Goal: Task Accomplishment & Management: Manage account settings

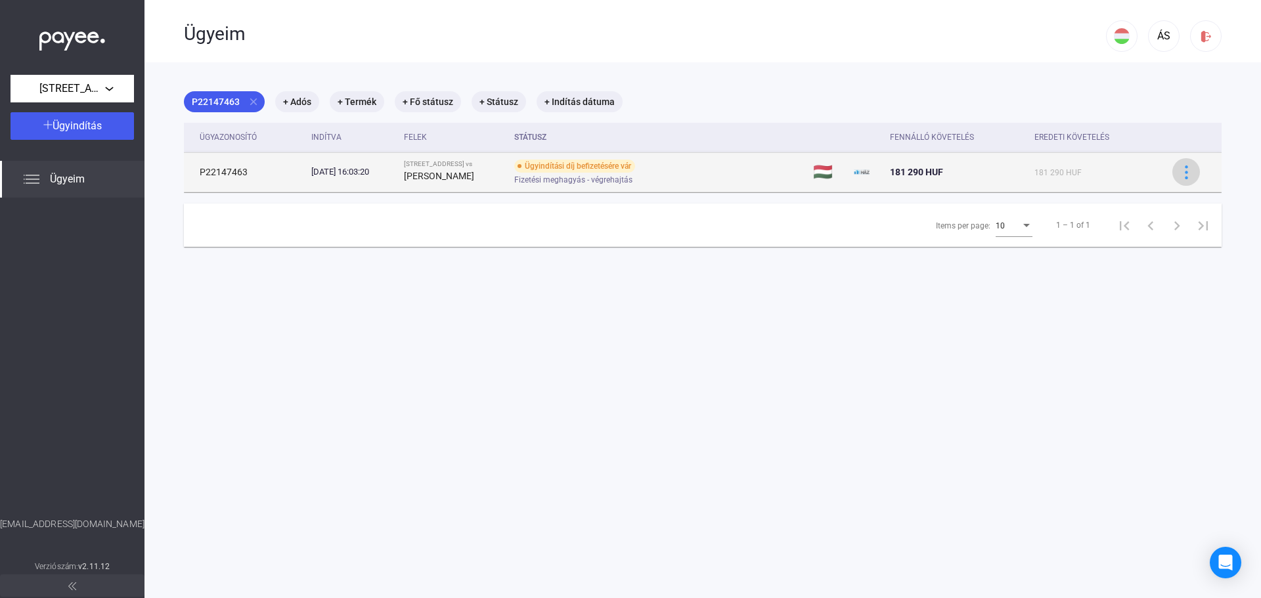
click at [1180, 173] on img at bounding box center [1187, 173] width 14 height 14
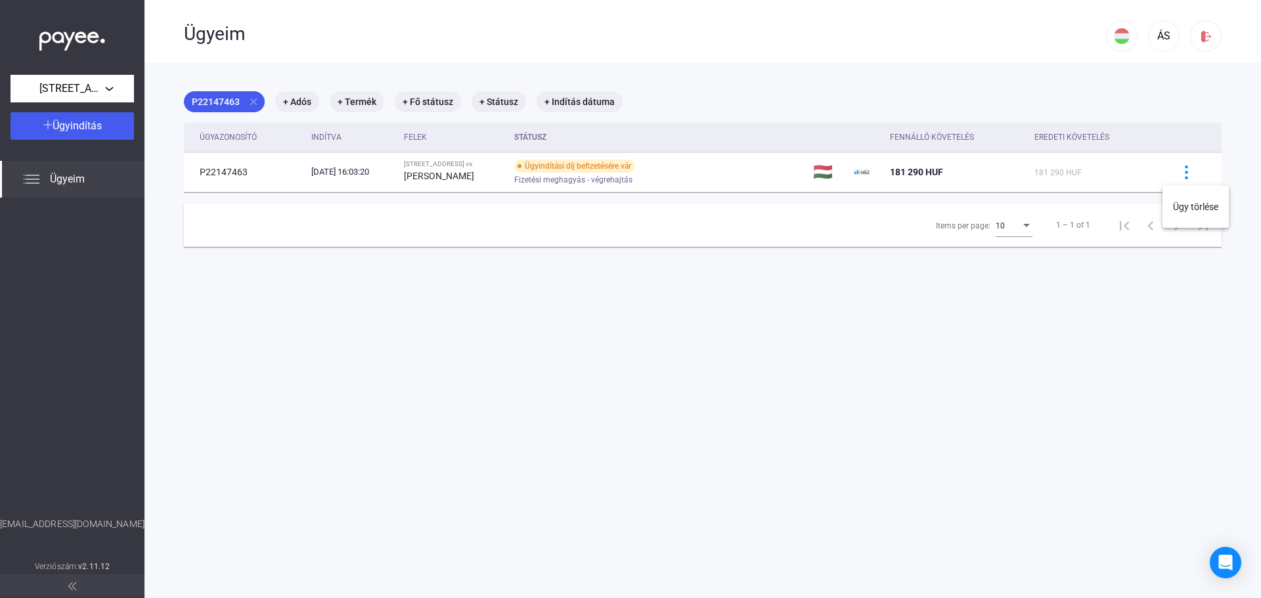
click at [1145, 349] on div at bounding box center [630, 299] width 1261 height 598
click at [36, 181] on img at bounding box center [32, 179] width 16 height 16
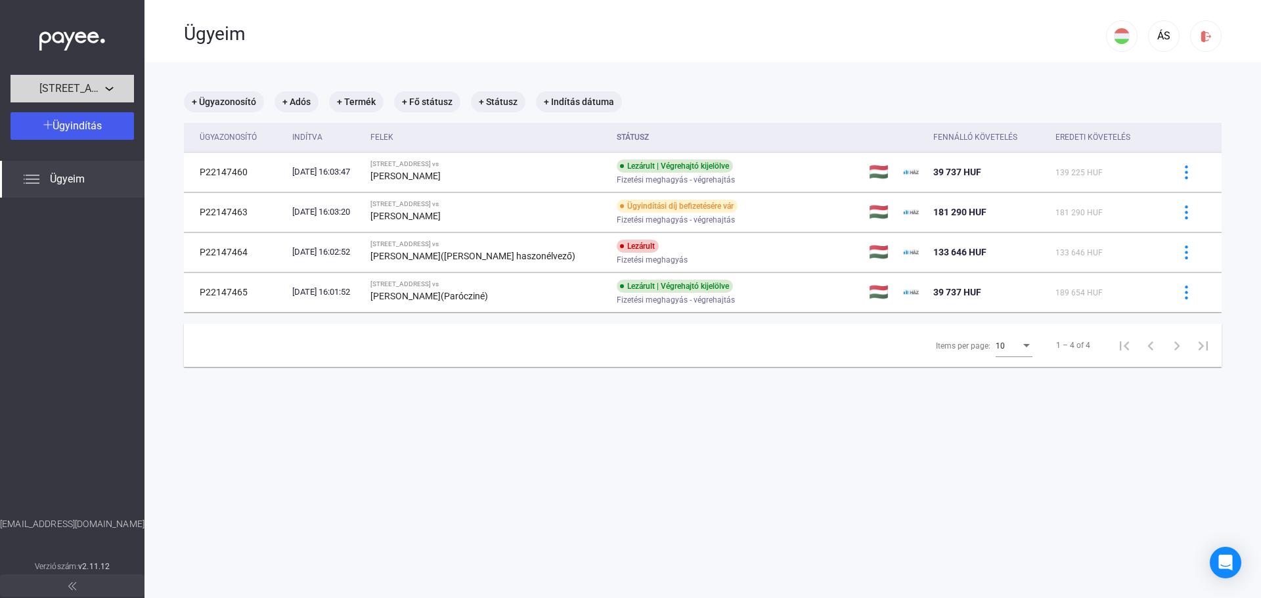
click at [109, 89] on div "Reviczky utca 38." at bounding box center [72, 89] width 116 height 16
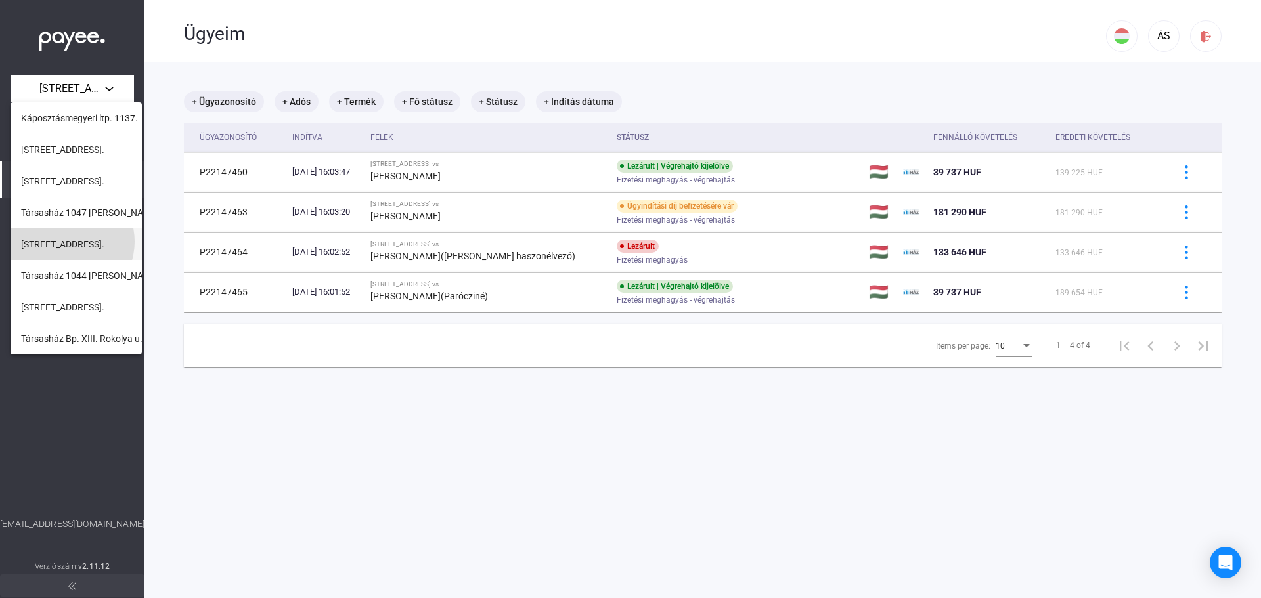
click at [66, 242] on span "Viador utca 3-5." at bounding box center [62, 244] width 83 height 16
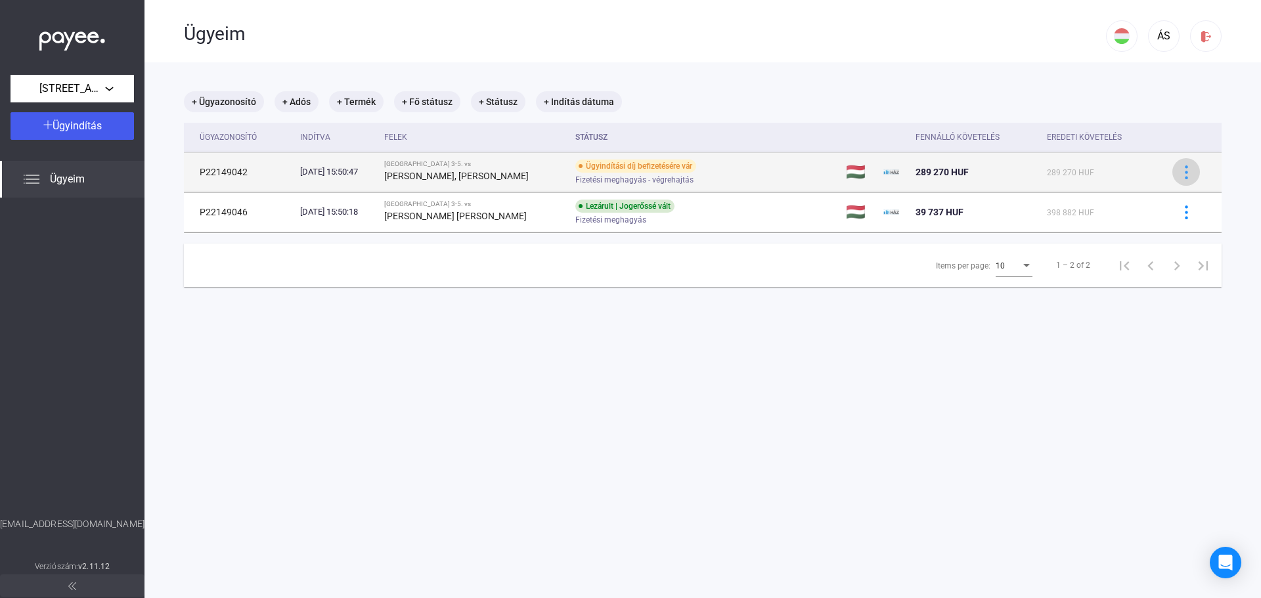
click at [1187, 169] on button at bounding box center [1186, 172] width 28 height 28
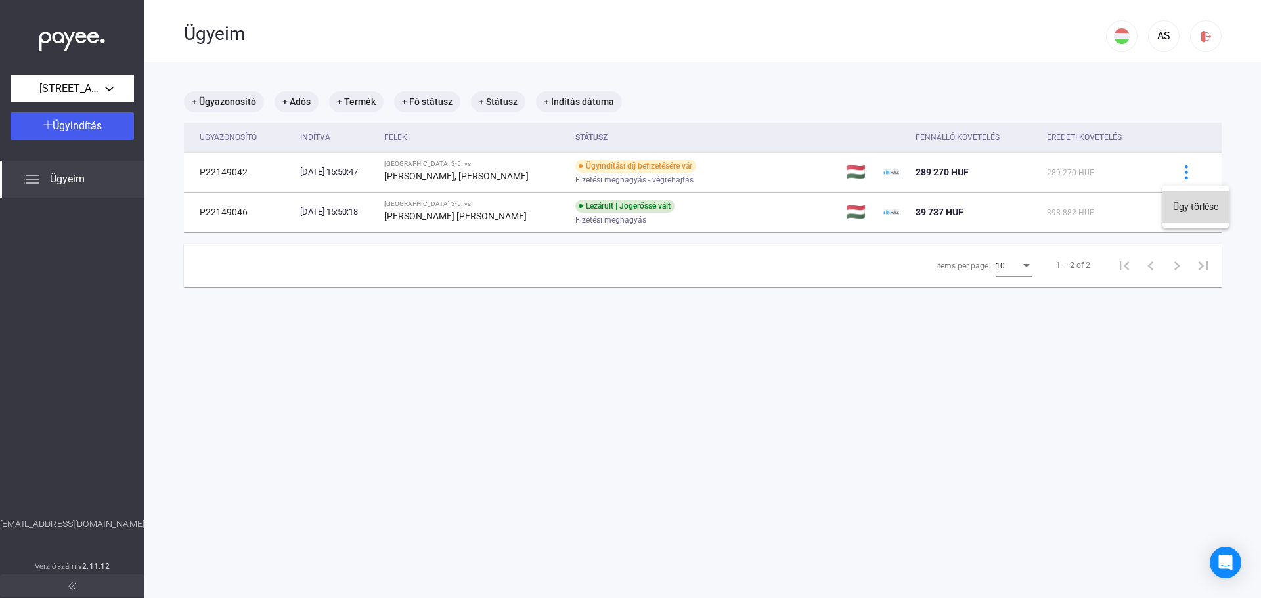
click at [1186, 202] on button "Ügy törlése" at bounding box center [1196, 207] width 66 height 32
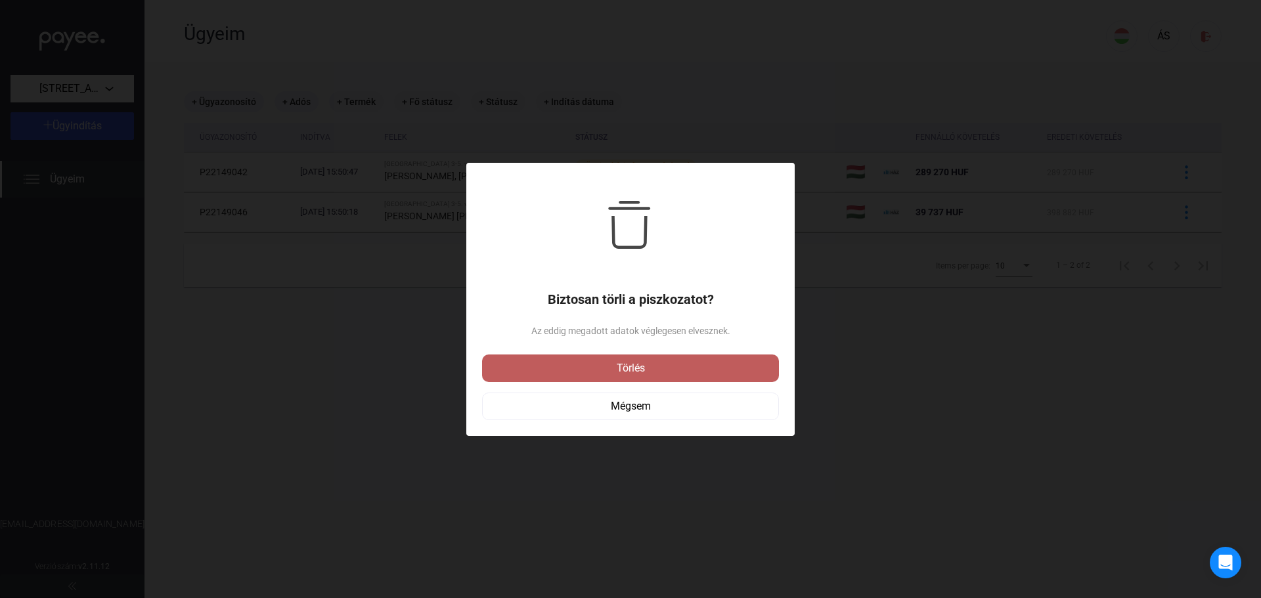
click at [625, 362] on div "Törlés" at bounding box center [630, 369] width 289 height 16
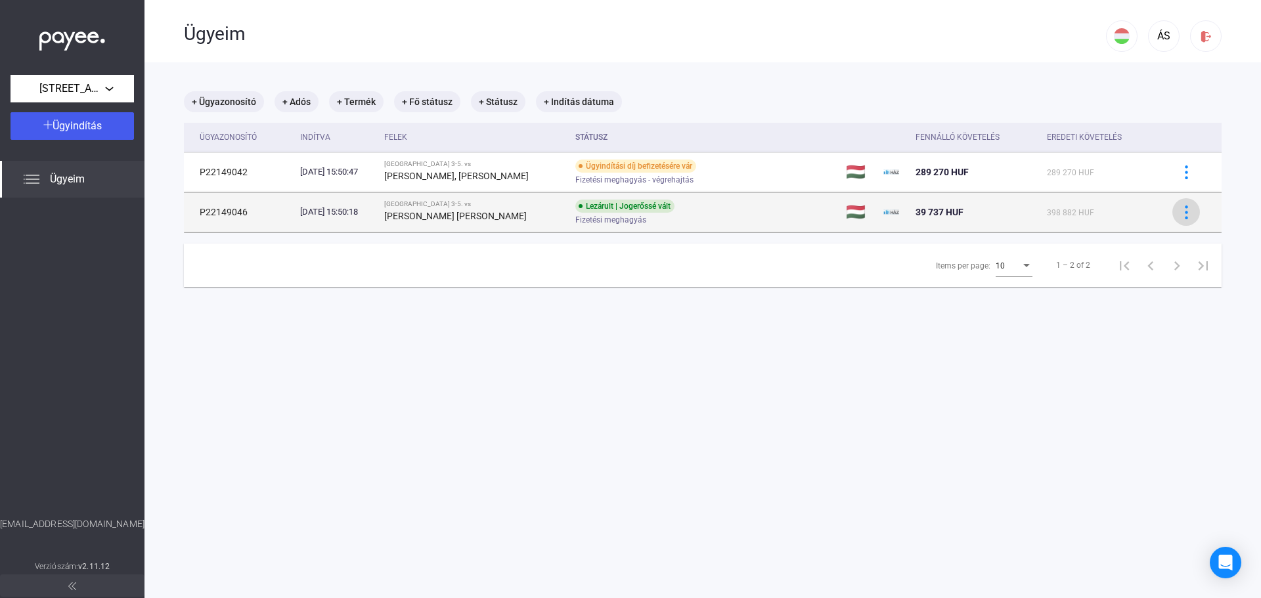
click at [1180, 215] on img at bounding box center [1187, 213] width 14 height 14
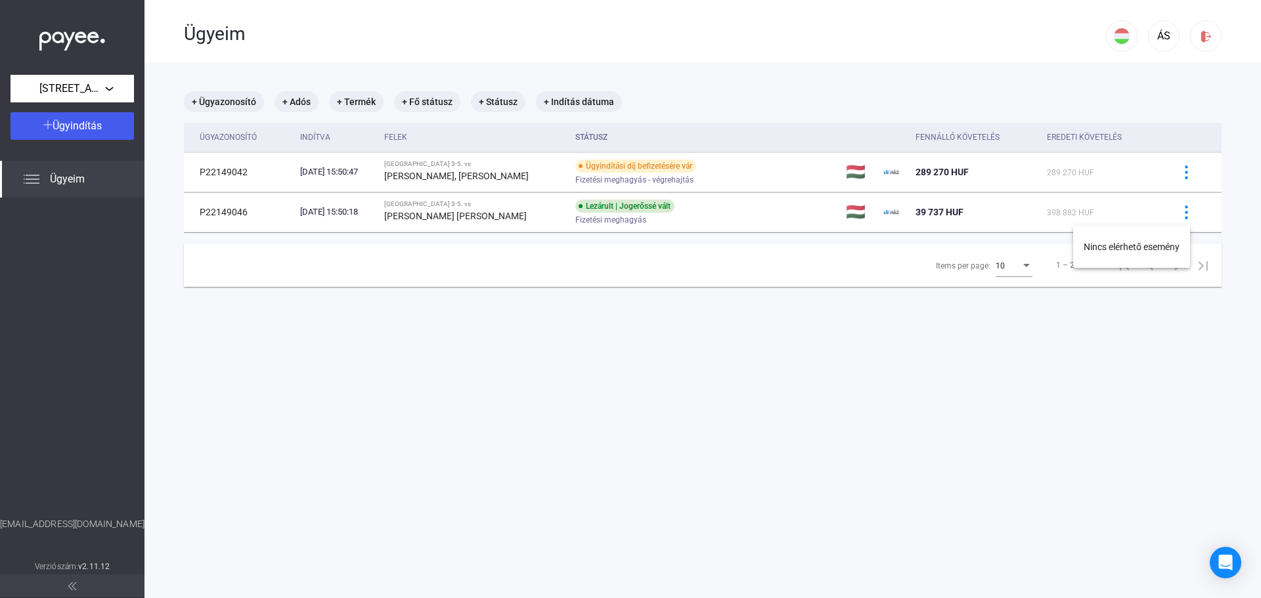
click at [1180, 218] on div at bounding box center [630, 299] width 1261 height 598
click at [1180, 218] on img at bounding box center [1187, 213] width 14 height 14
drag, startPoint x: 864, startPoint y: 368, endPoint x: 759, endPoint y: 355, distance: 106.6
click at [855, 368] on div at bounding box center [630, 299] width 1261 height 598
click at [113, 90] on div "Viador utca 3-5." at bounding box center [72, 89] width 116 height 16
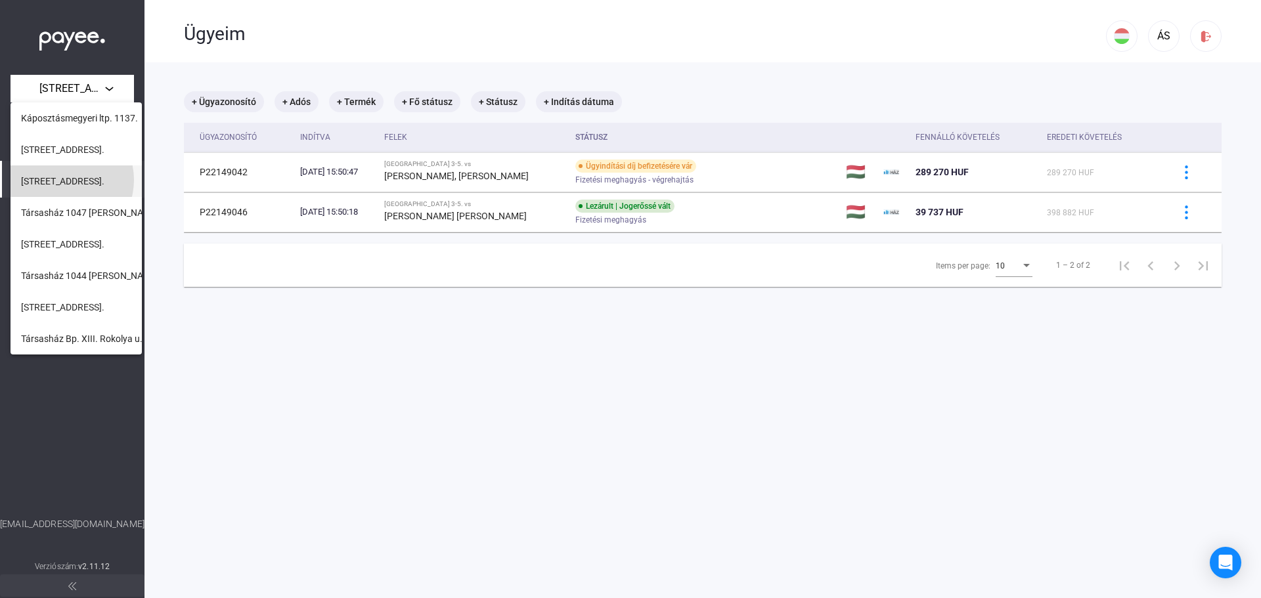
click at [62, 180] on span "Reviczky utca 38." at bounding box center [62, 181] width 83 height 16
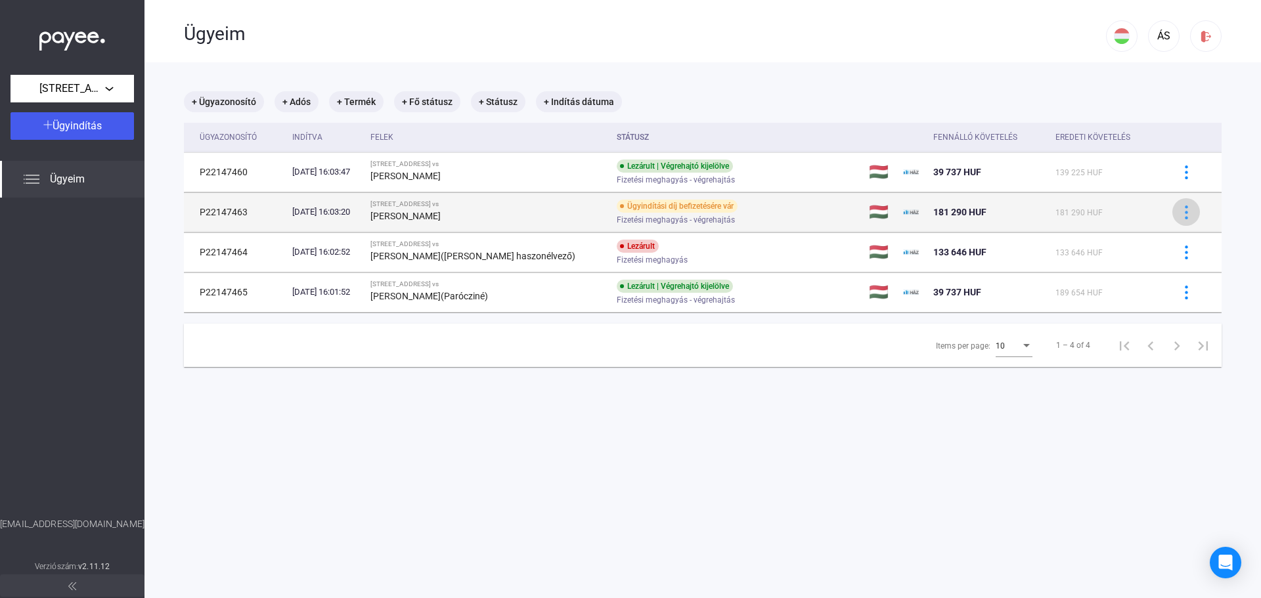
click at [1180, 206] on img at bounding box center [1187, 213] width 14 height 14
